Goal: Information Seeking & Learning: Learn about a topic

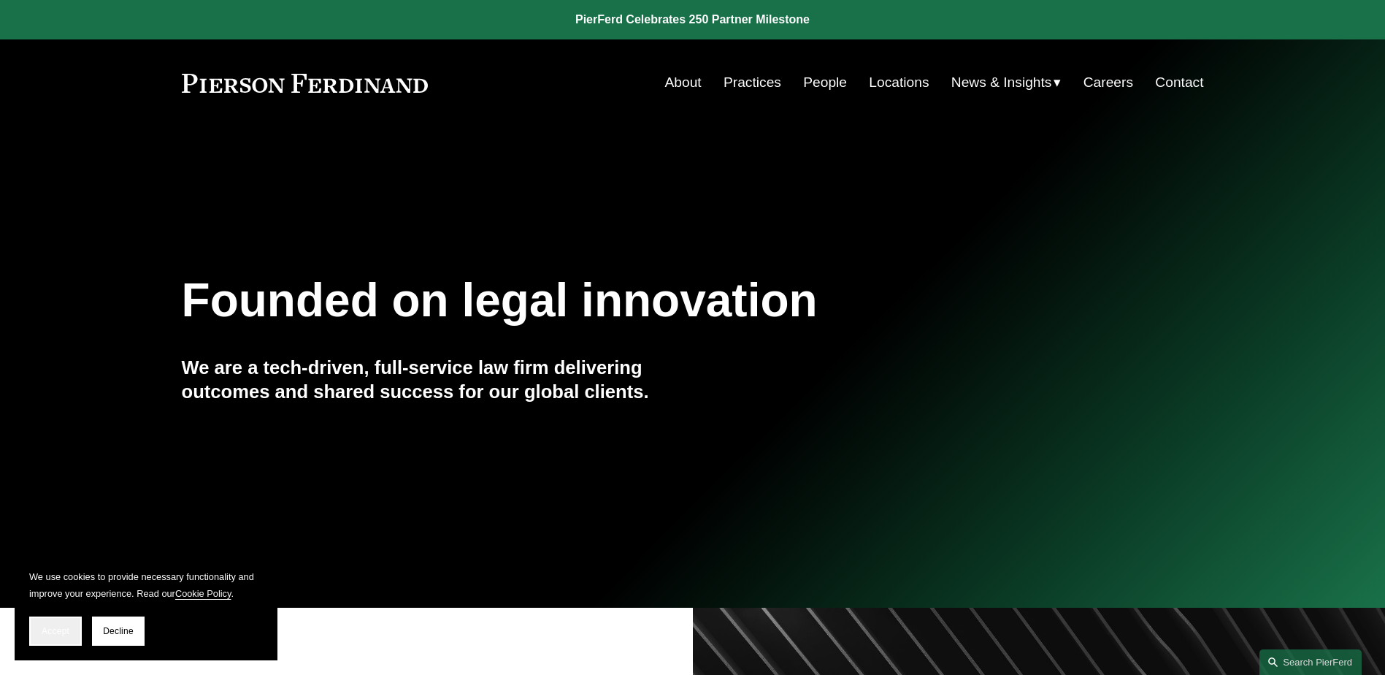
click at [63, 623] on button "Accept" at bounding box center [55, 630] width 53 height 29
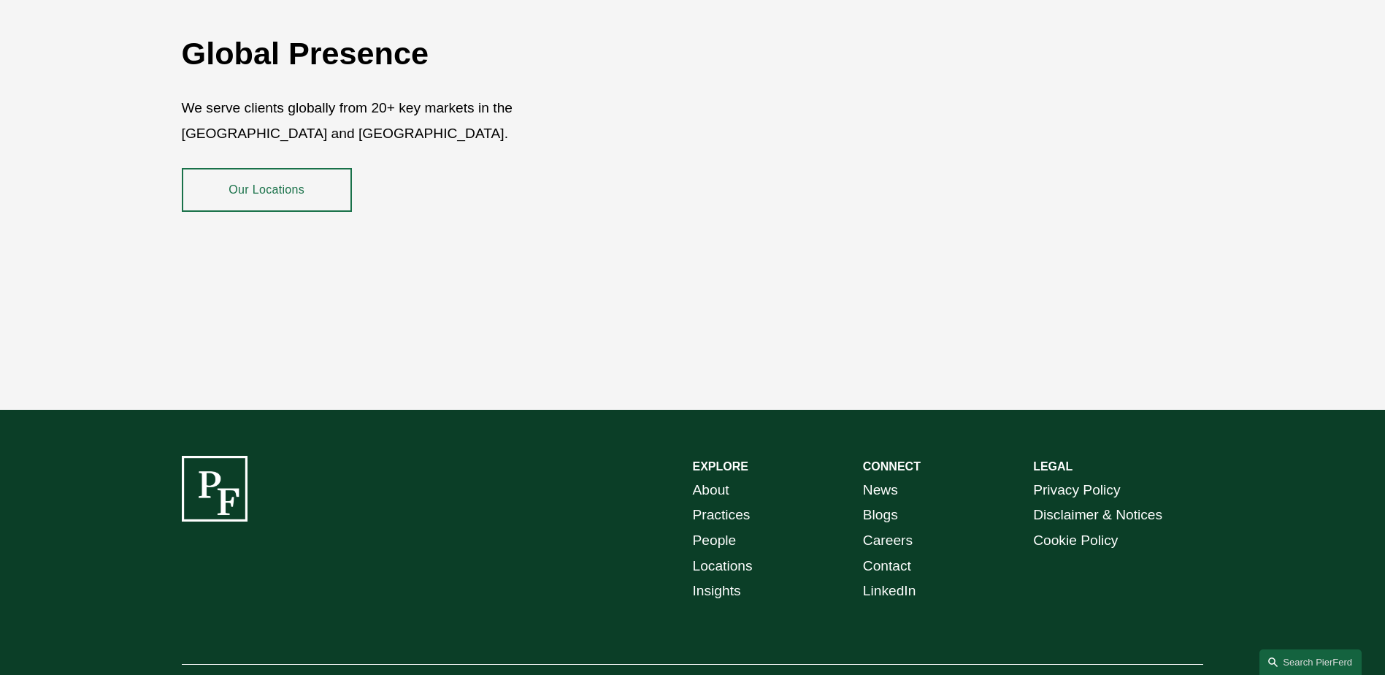
scroll to position [2671, 0]
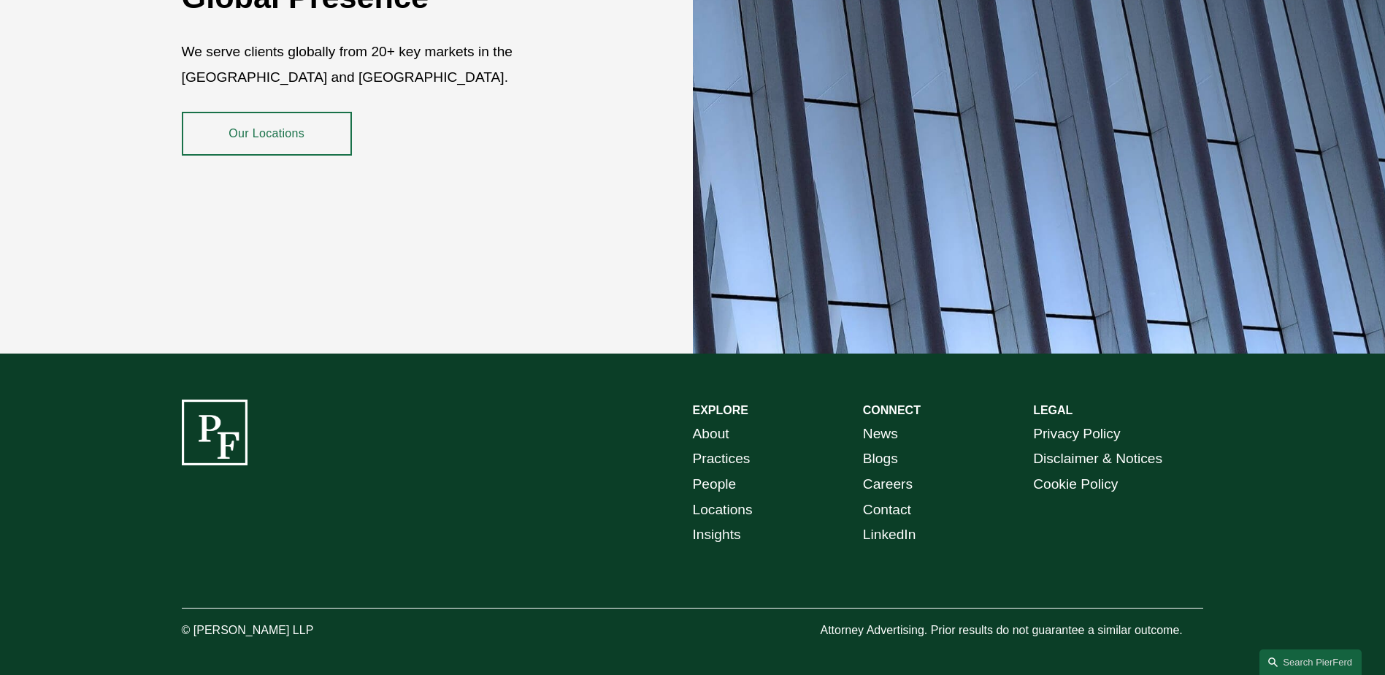
click at [901, 472] on link "Careers" at bounding box center [888, 485] width 50 height 26
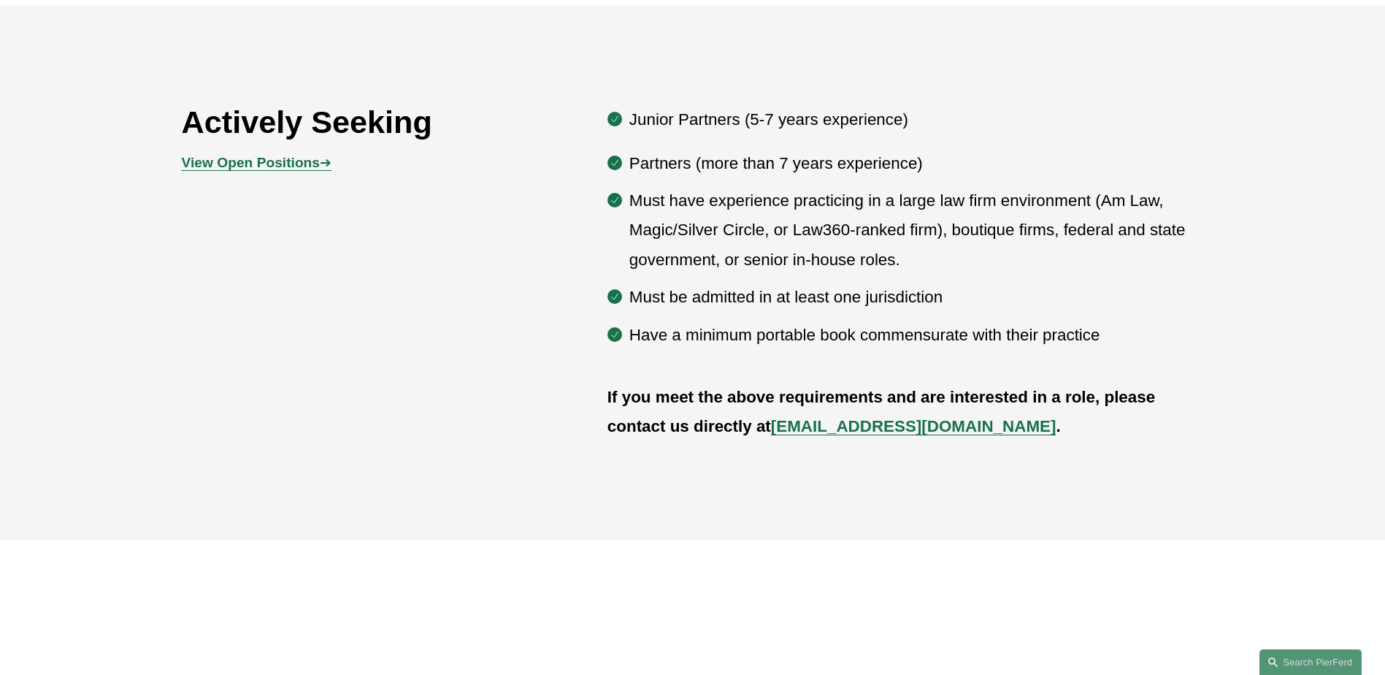
scroll to position [876, 0]
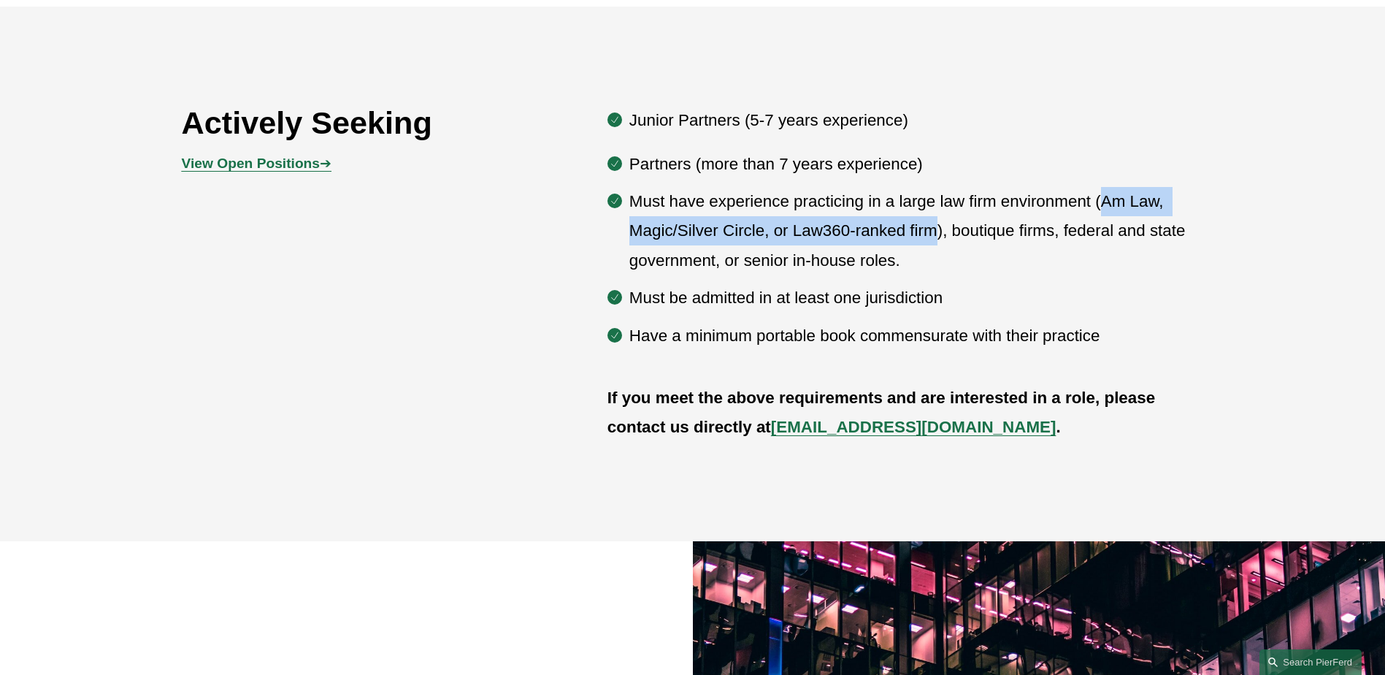
drag, startPoint x: 935, startPoint y: 234, endPoint x: 1102, endPoint y: 200, distance: 170.7
click at [1102, 200] on p "Must have experience practicing in a large law firm environment (Am Law, Magic/…" at bounding box center [916, 231] width 575 height 88
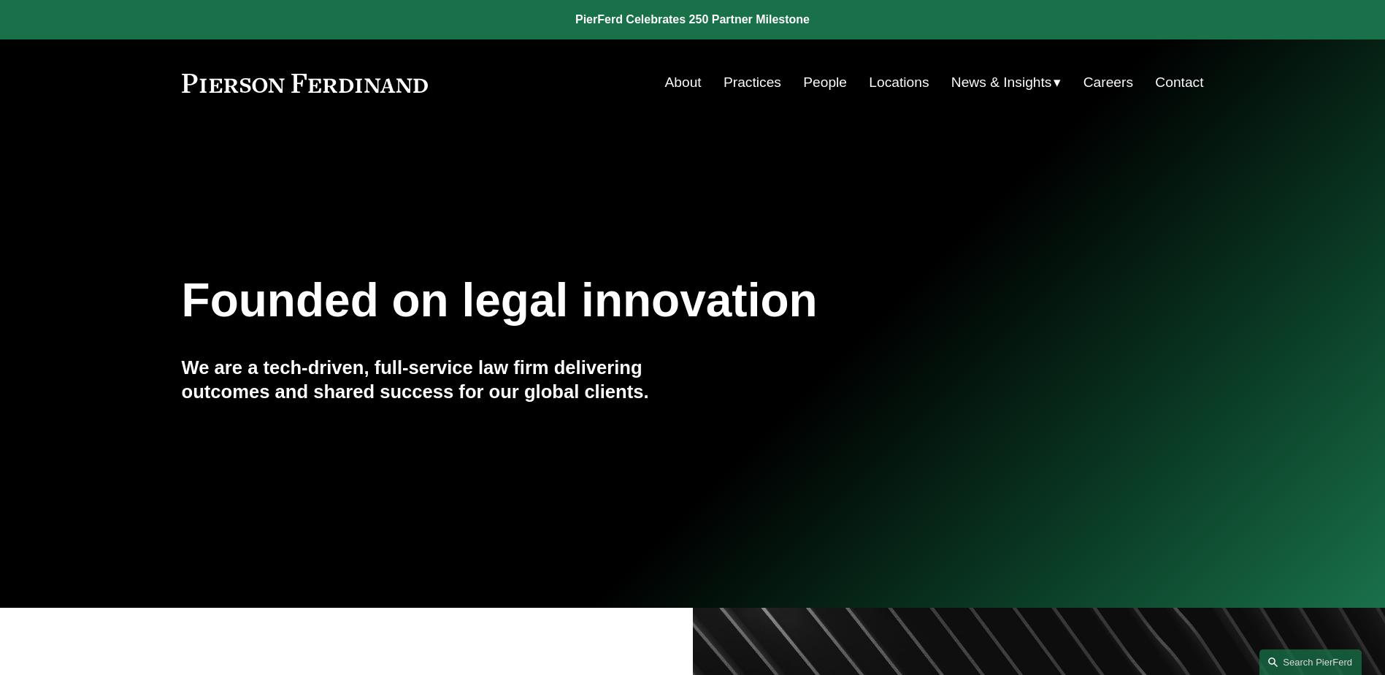
click at [1112, 80] on link "Careers" at bounding box center [1108, 83] width 50 height 28
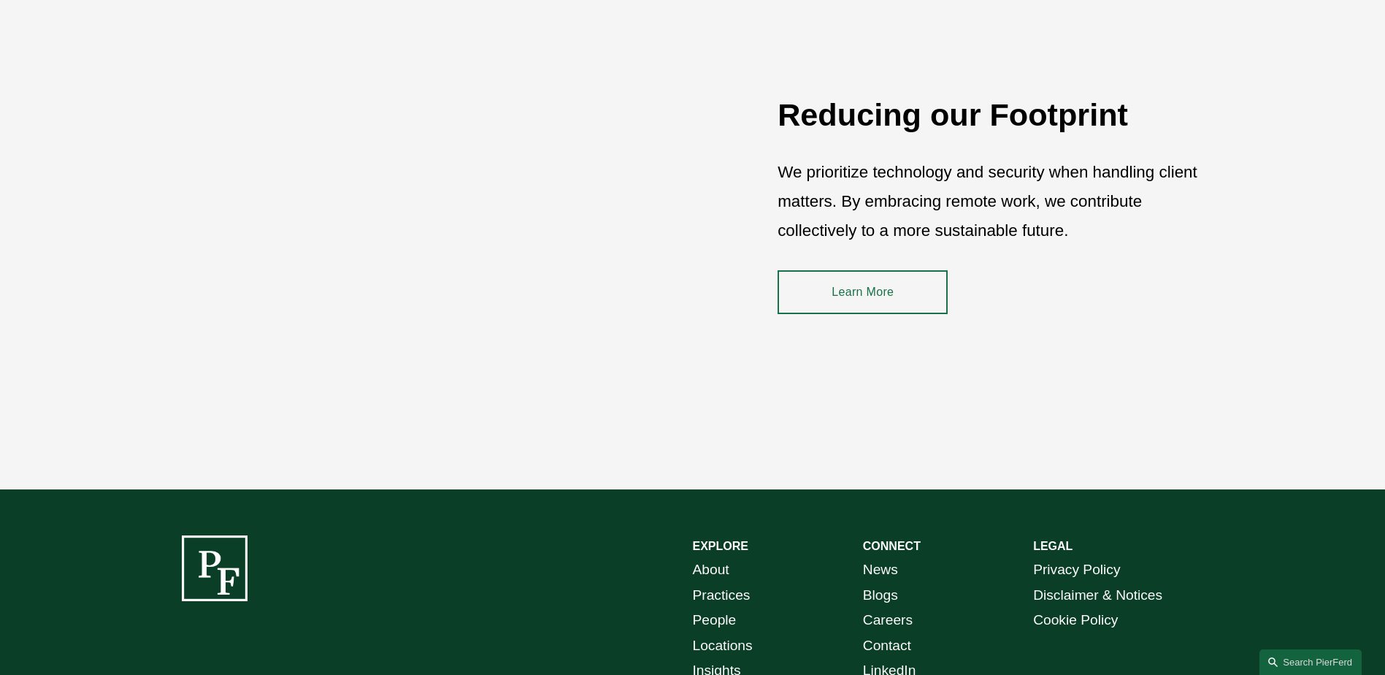
scroll to position [2221, 0]
